Goal: Information Seeking & Learning: Learn about a topic

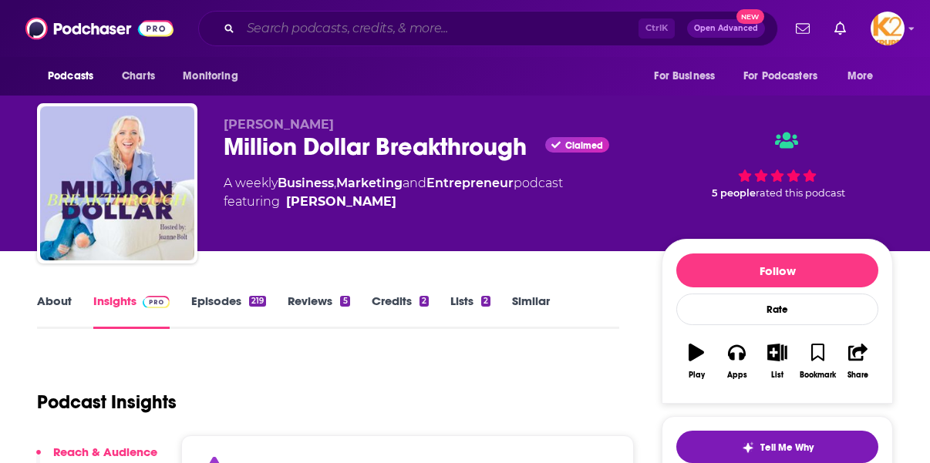
click at [294, 27] on input "Search podcasts, credits, & more..." at bounding box center [439, 28] width 398 height 25
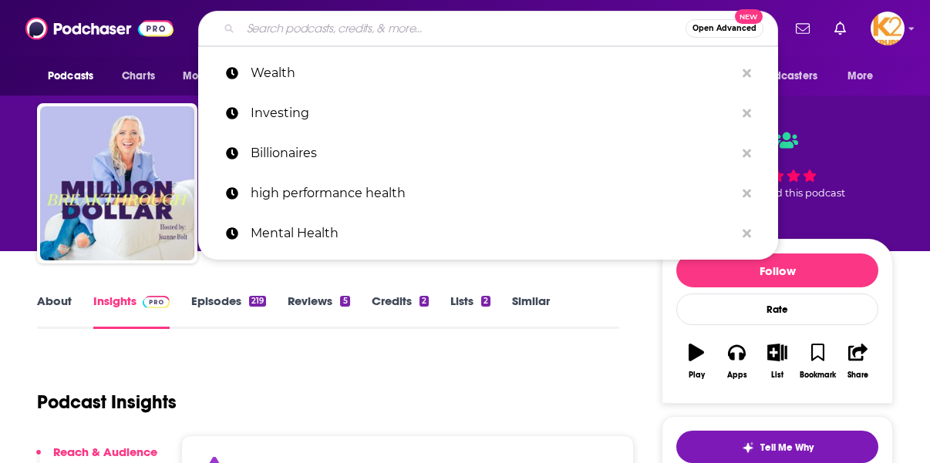
paste input "[PERSON_NAME] Breakdown"
type input "[PERSON_NAME] Breakdown"
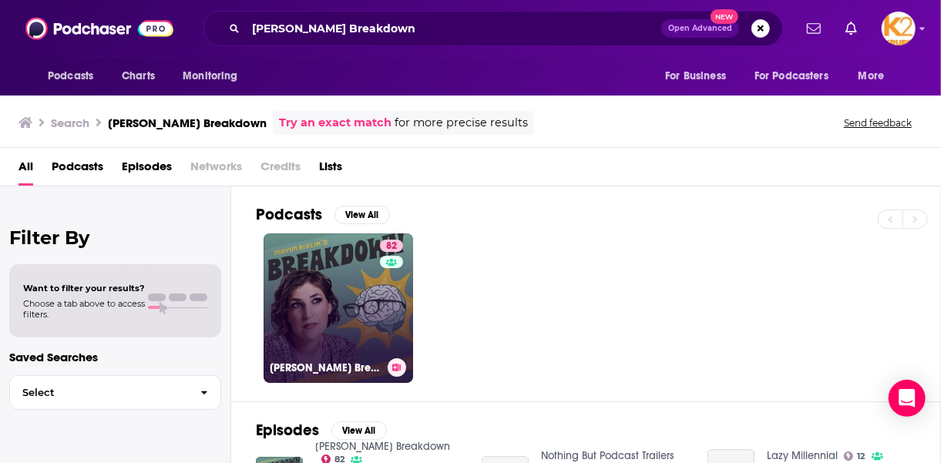
click at [327, 311] on link "82 [PERSON_NAME] Breakdown" at bounding box center [339, 309] width 150 height 150
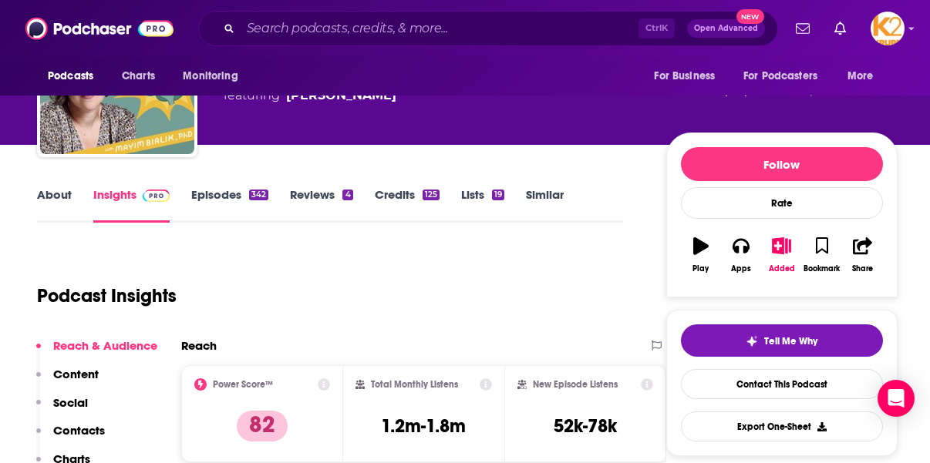
scroll to position [77, 0]
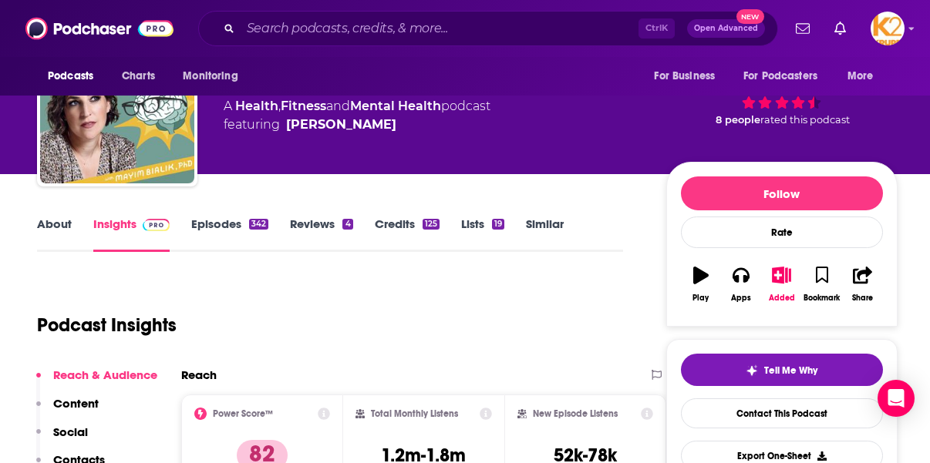
drag, startPoint x: 20, startPoint y: 249, endPoint x: 150, endPoint y: 277, distance: 132.4
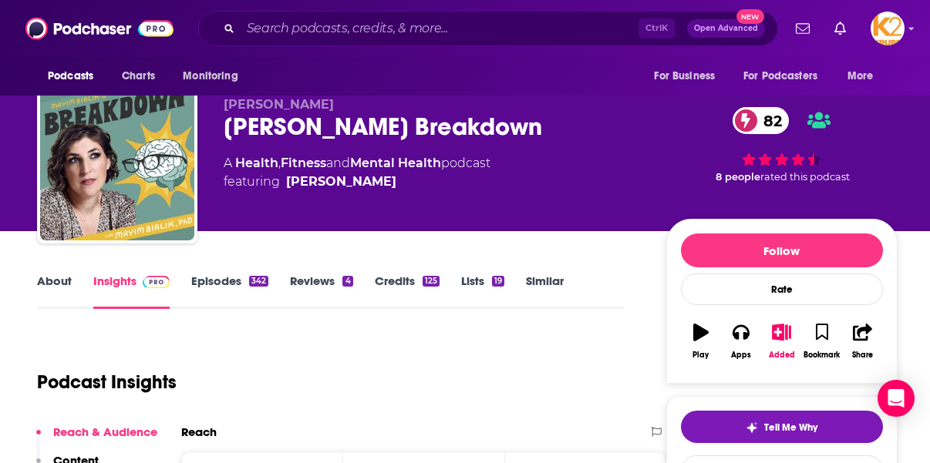
scroll to position [0, 0]
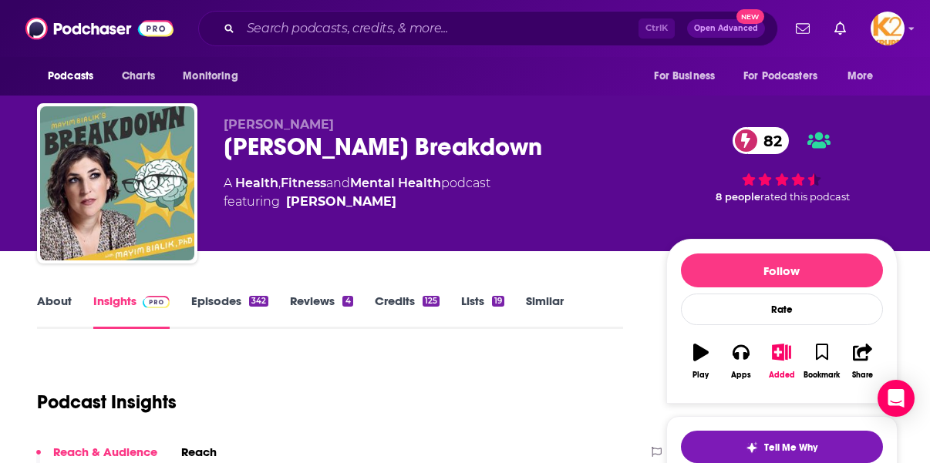
drag, startPoint x: 3, startPoint y: 284, endPoint x: 40, endPoint y: 287, distance: 37.2
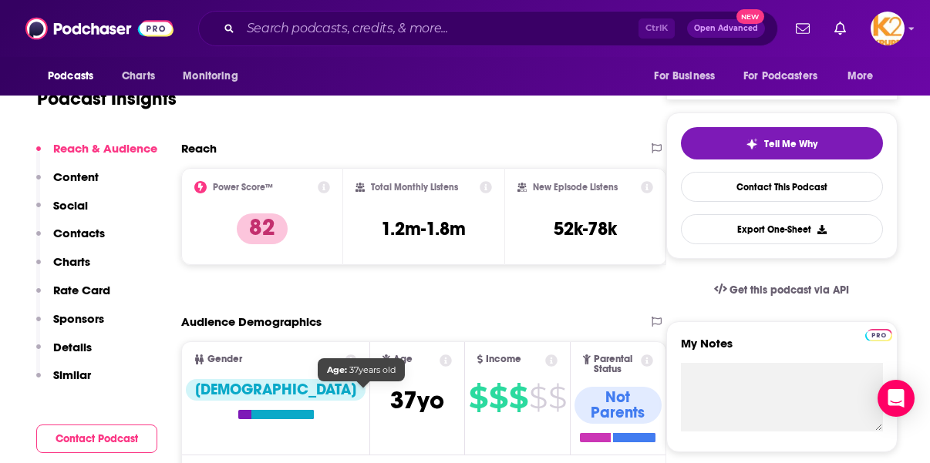
scroll to position [231, 0]
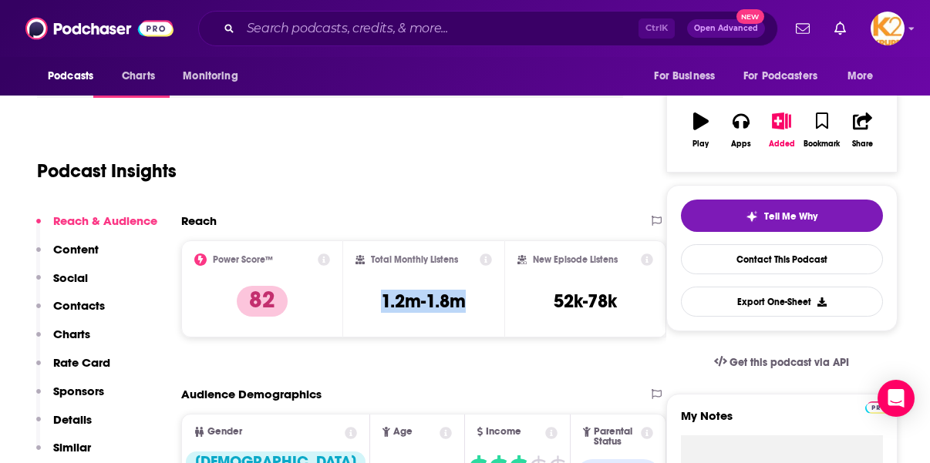
drag, startPoint x: 365, startPoint y: 297, endPoint x: 473, endPoint y: 302, distance: 108.0
click at [473, 302] on div "Total Monthly Listens 1.2m-1.8m" at bounding box center [423, 289] width 137 height 71
copy h3 "1.2m-1.8m"
drag, startPoint x: 29, startPoint y: 153, endPoint x: 69, endPoint y: 174, distance: 45.8
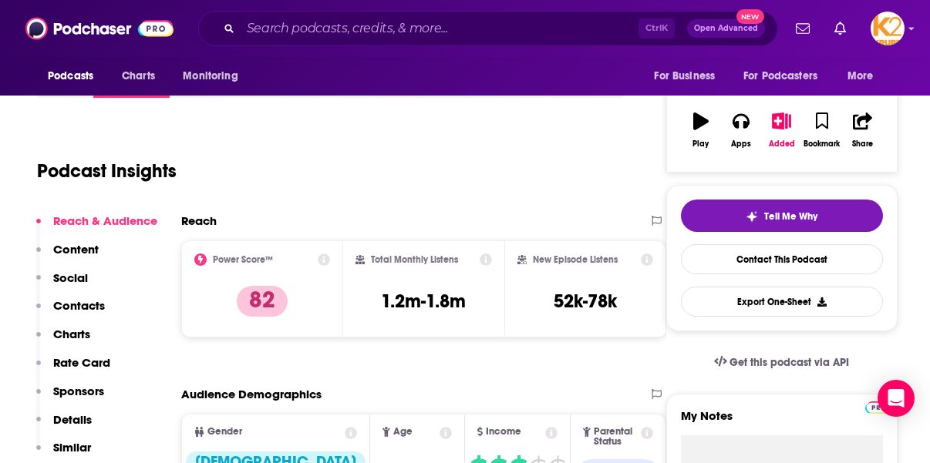
click at [48, 136] on div "Podcast Insights" at bounding box center [323, 162] width 573 height 79
